Goal: Find contact information: Find contact information

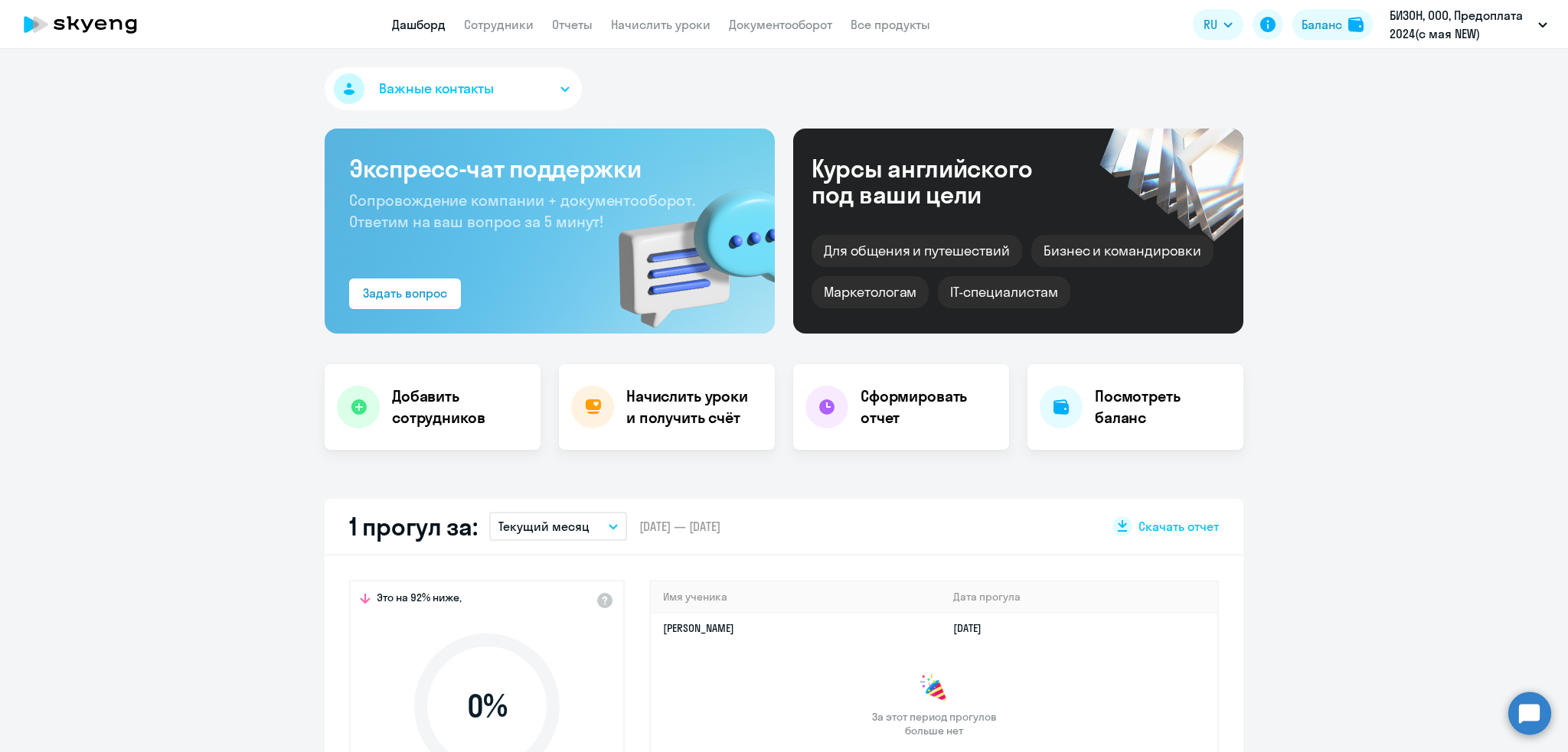
select select "30"
click at [504, 24] on link "Сотрудники" at bounding box center [499, 25] width 70 height 16
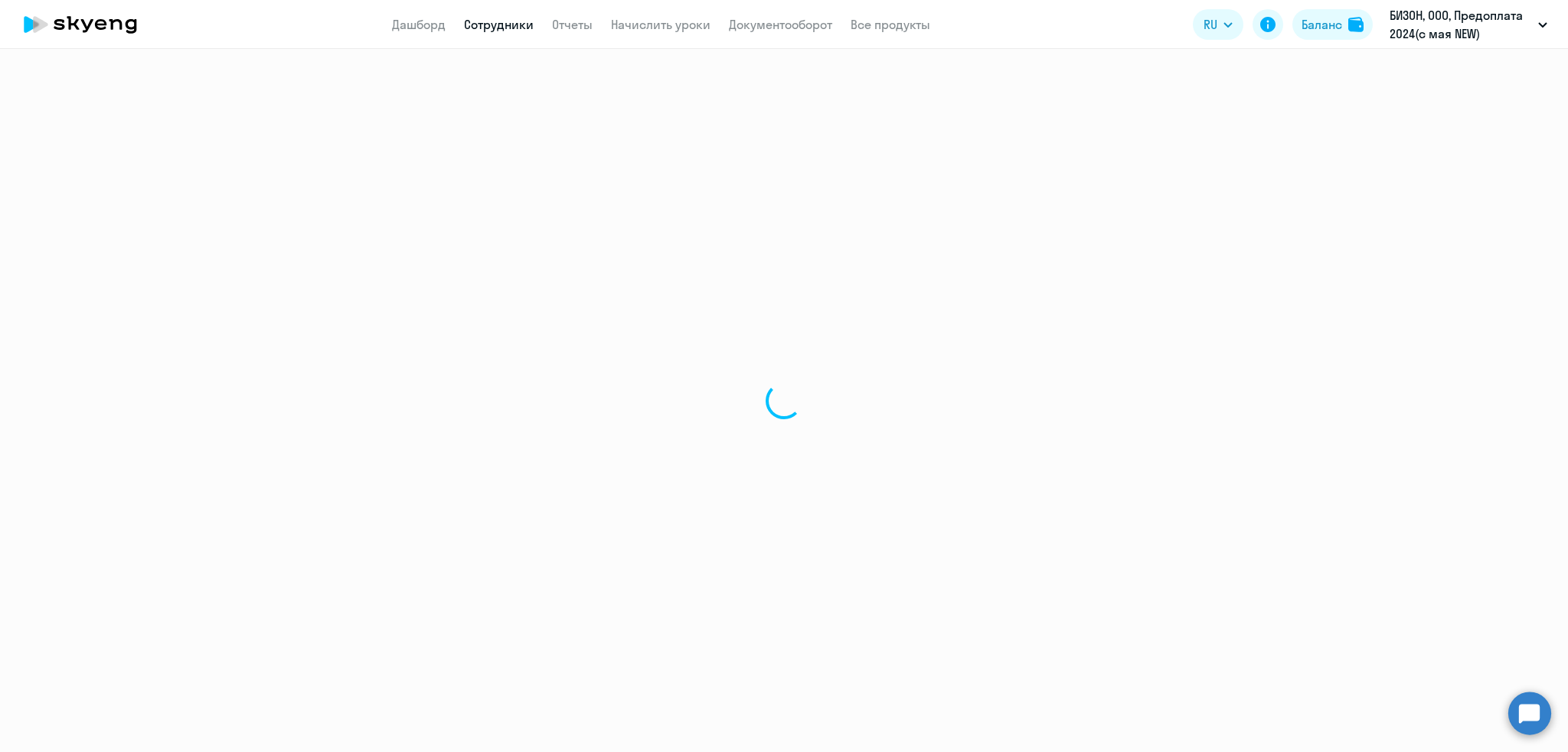
select select "30"
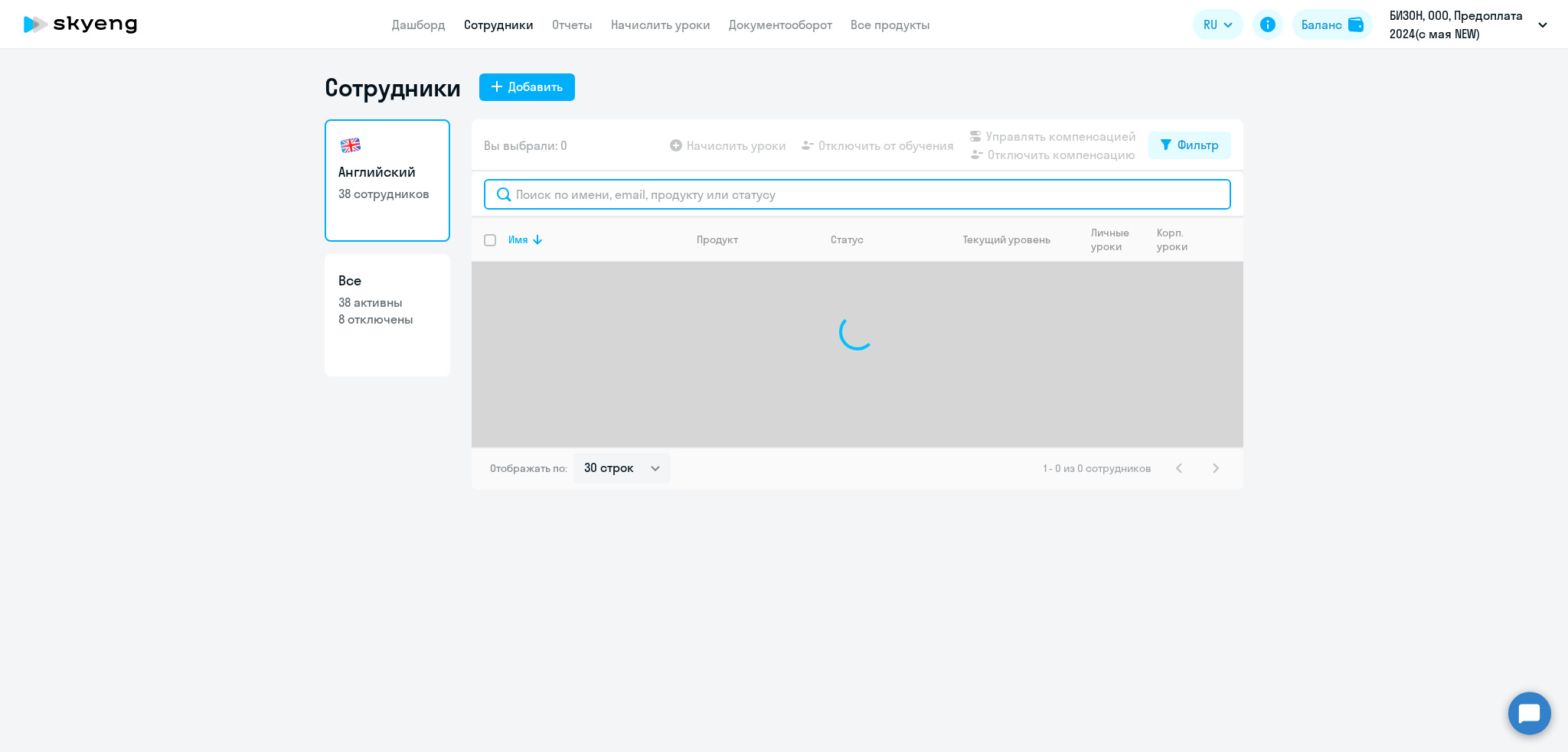
click at [549, 201] on input "text" at bounding box center [857, 194] width 747 height 30
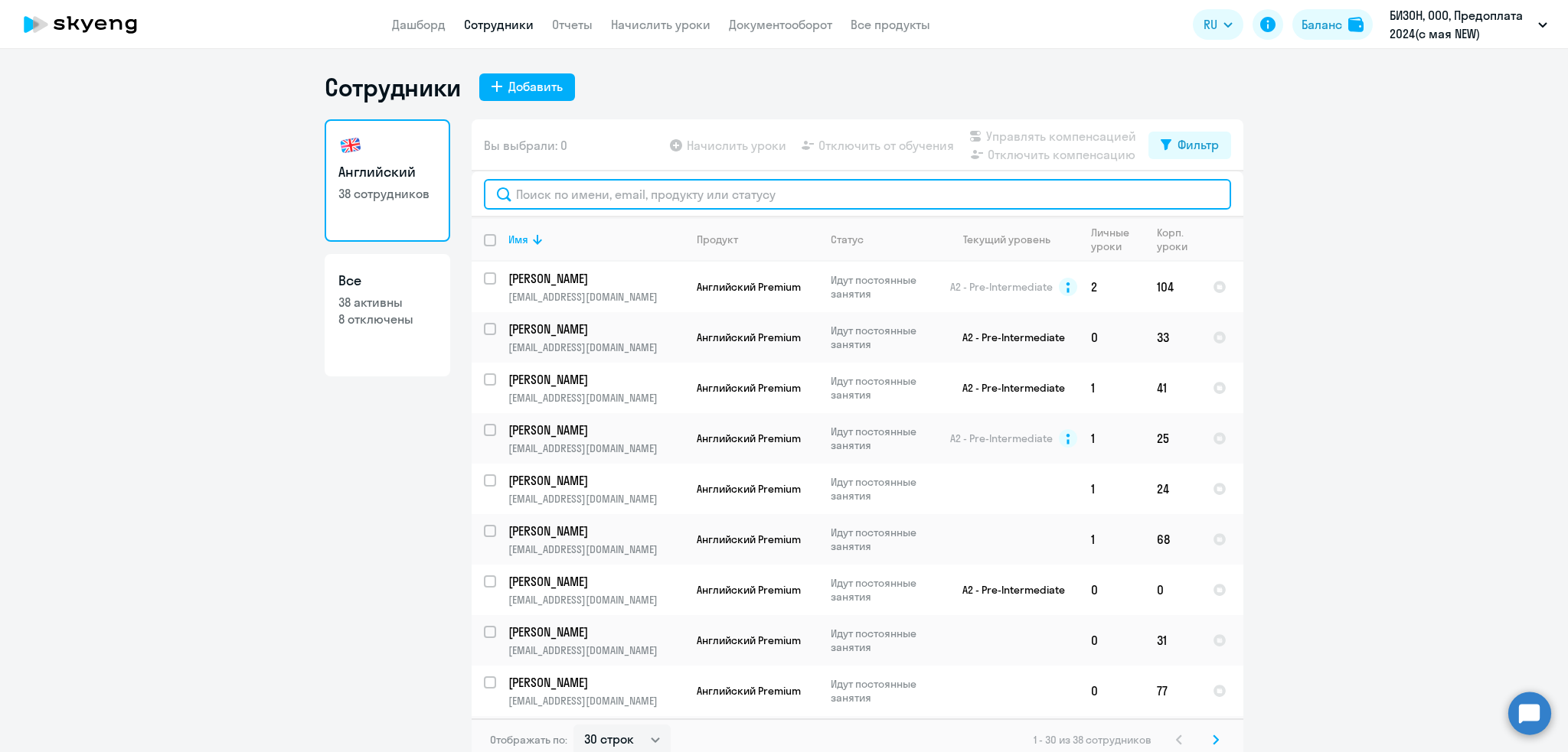
paste input "[PERSON_NAME]"
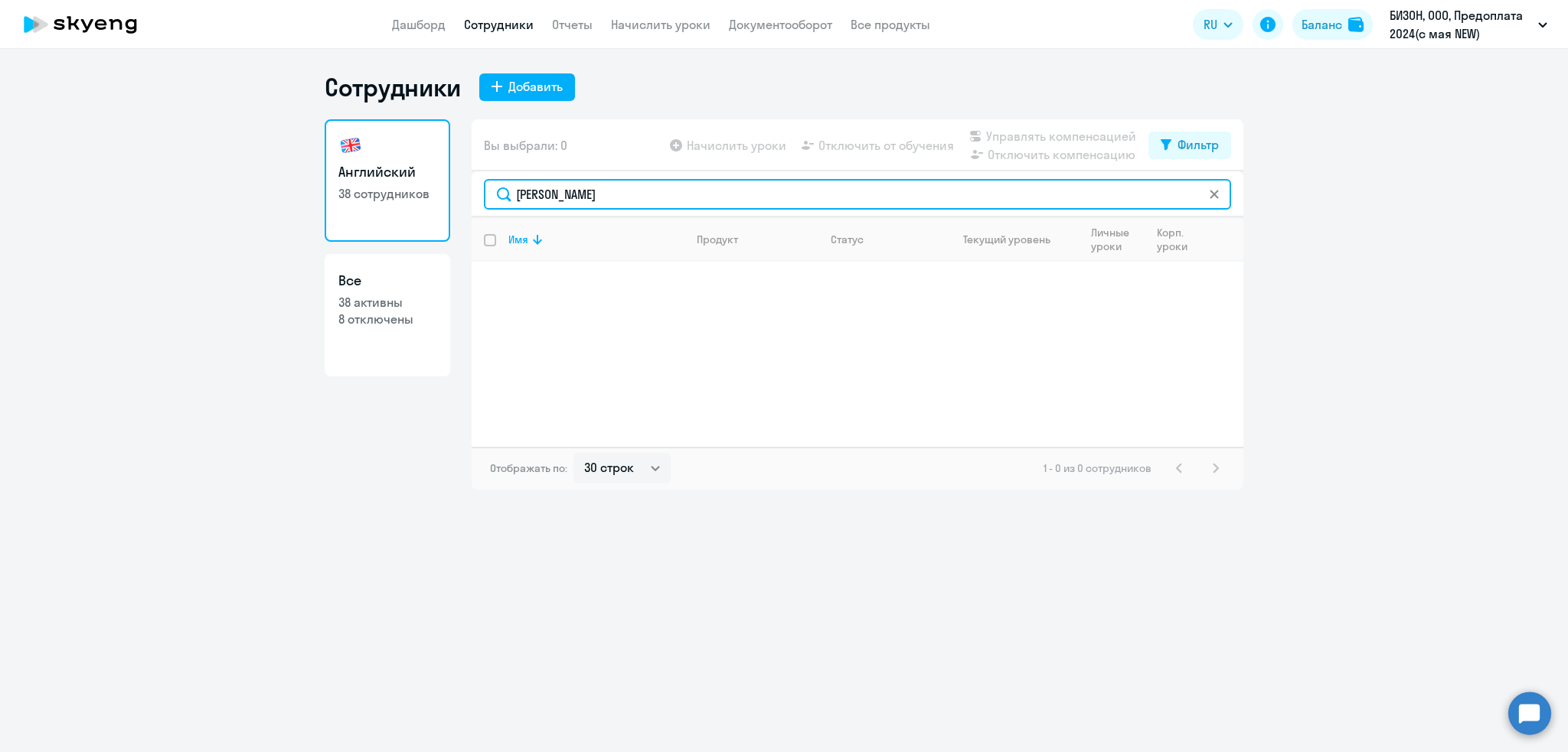
click at [576, 191] on input "[PERSON_NAME]" at bounding box center [857, 194] width 747 height 30
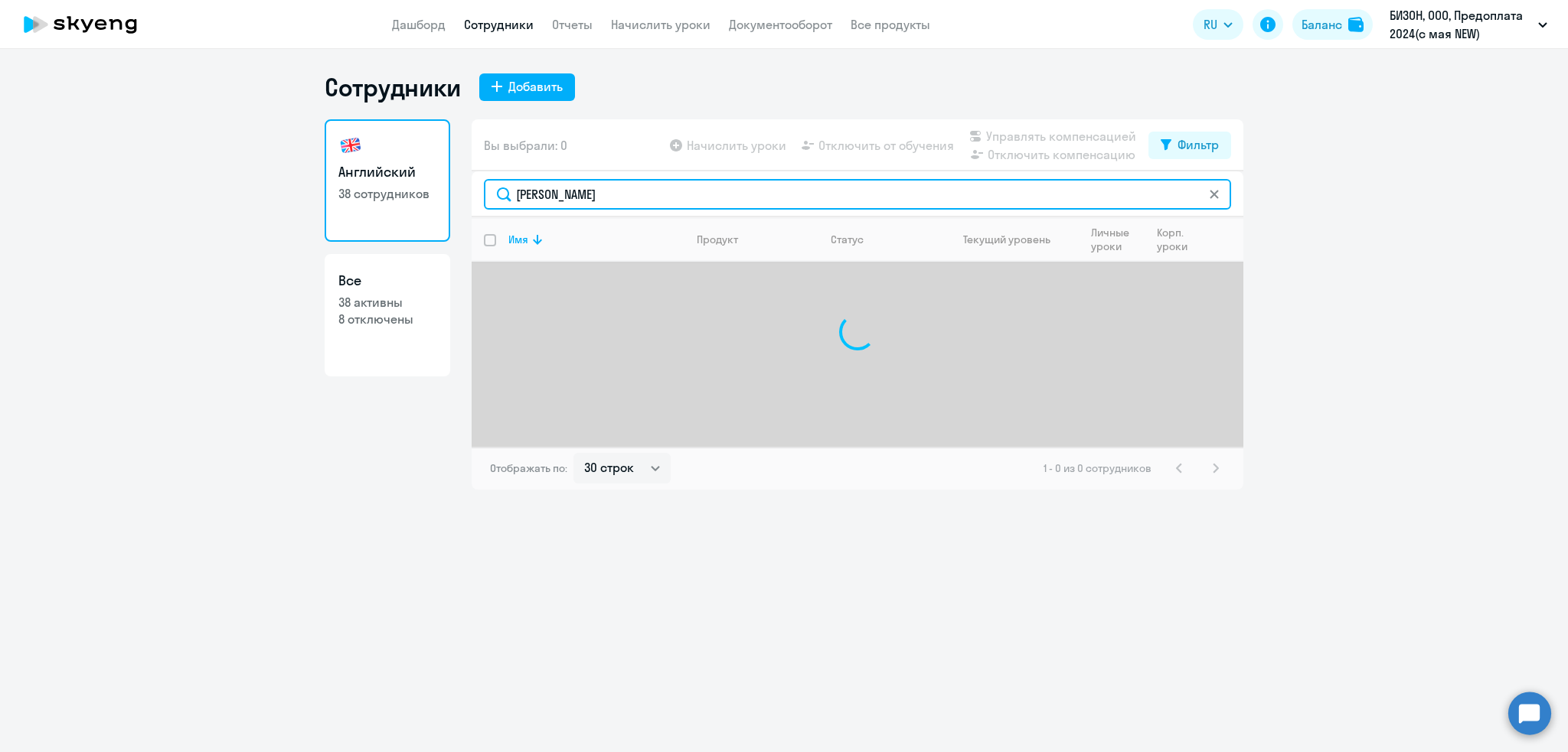
click at [659, 194] on input "[PERSON_NAME]" at bounding box center [857, 194] width 747 height 30
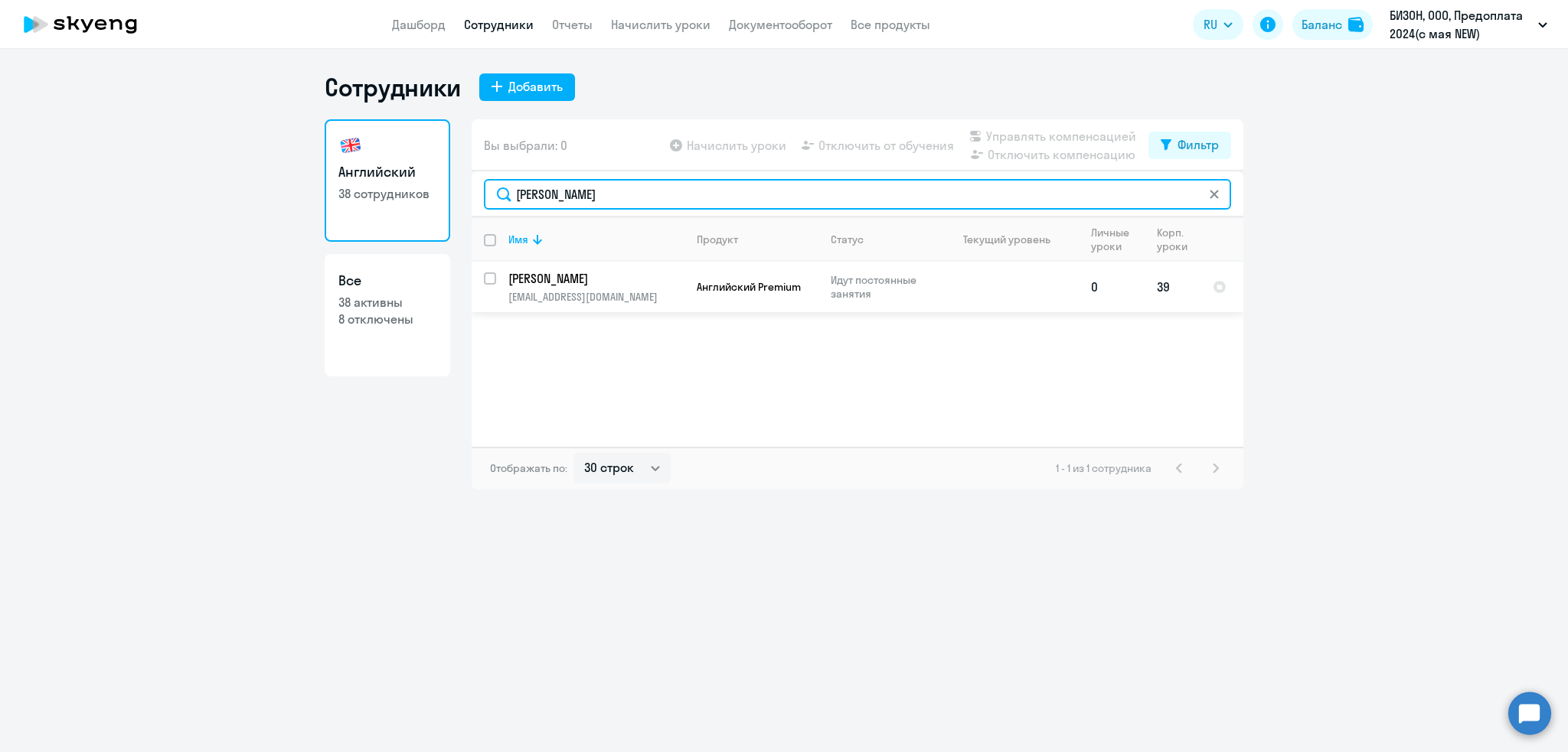
type input "[PERSON_NAME]"
click at [598, 273] on p "[PERSON_NAME]" at bounding box center [595, 278] width 173 height 17
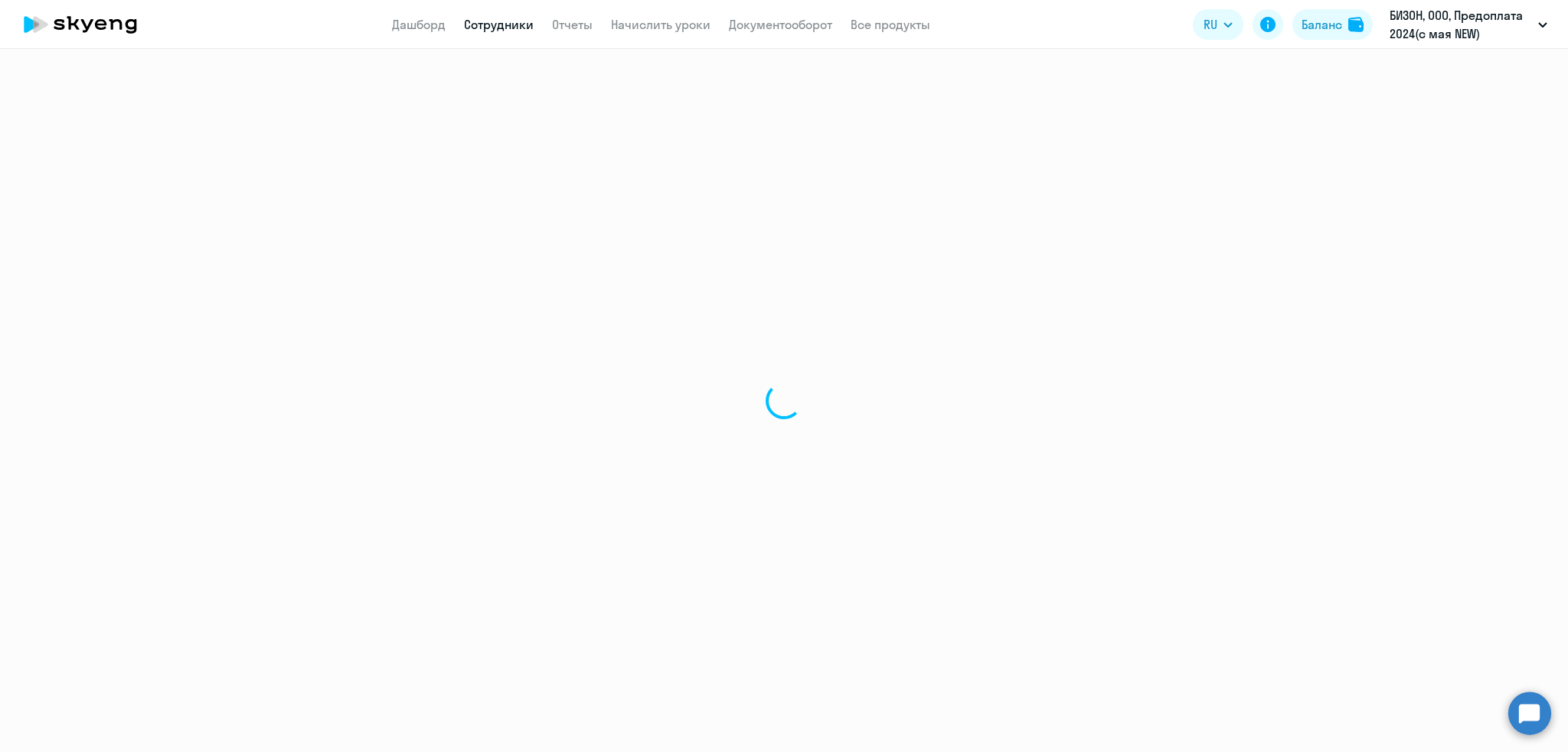
select select "english"
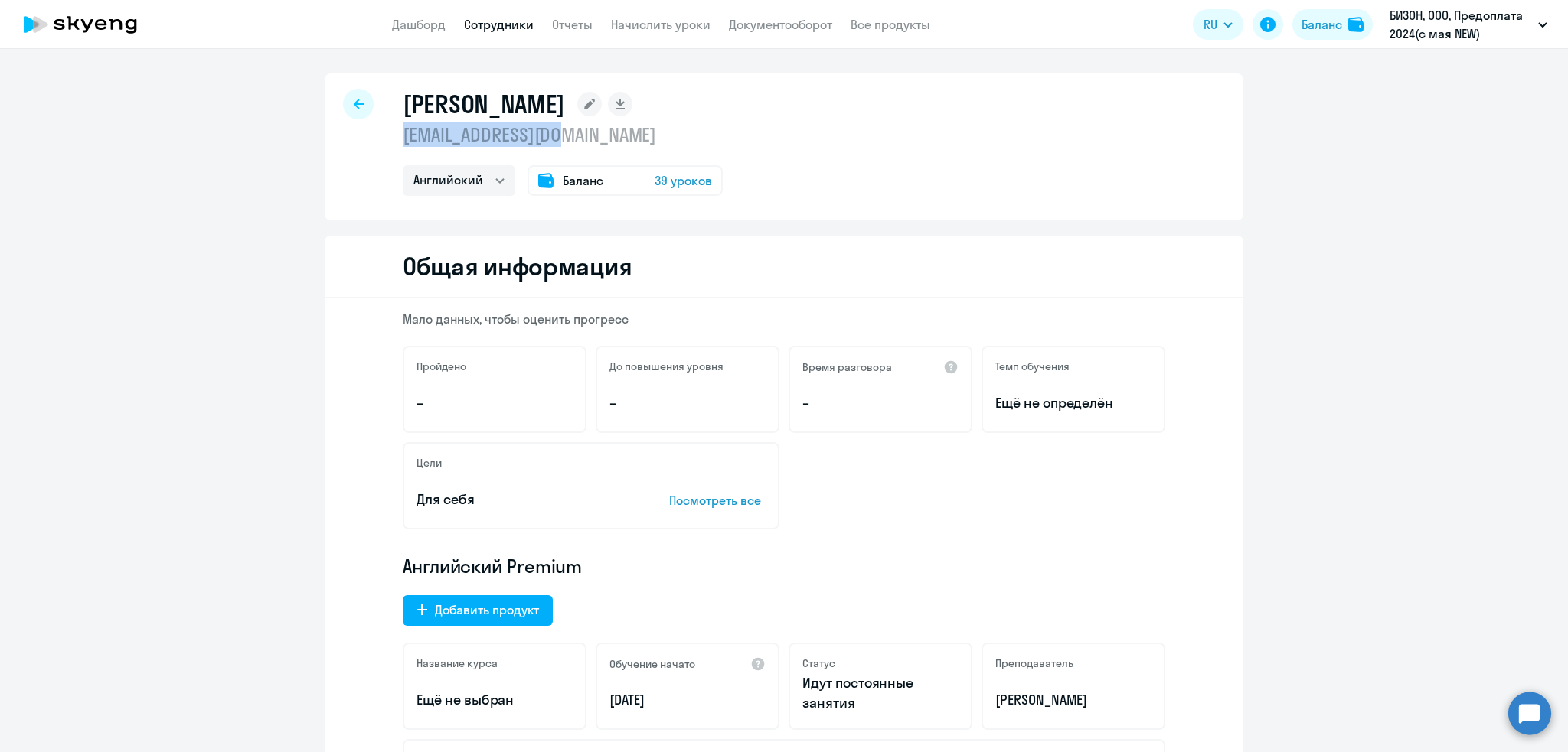
drag, startPoint x: 566, startPoint y: 129, endPoint x: 394, endPoint y: 130, distance: 172.0
click at [403, 130] on p "[EMAIL_ADDRESS][DOMAIN_NAME]" at bounding box center [562, 134] width 320 height 24
copy p "[EMAIL_ADDRESS][DOMAIN_NAME]"
